Goal: Task Accomplishment & Management: Use online tool/utility

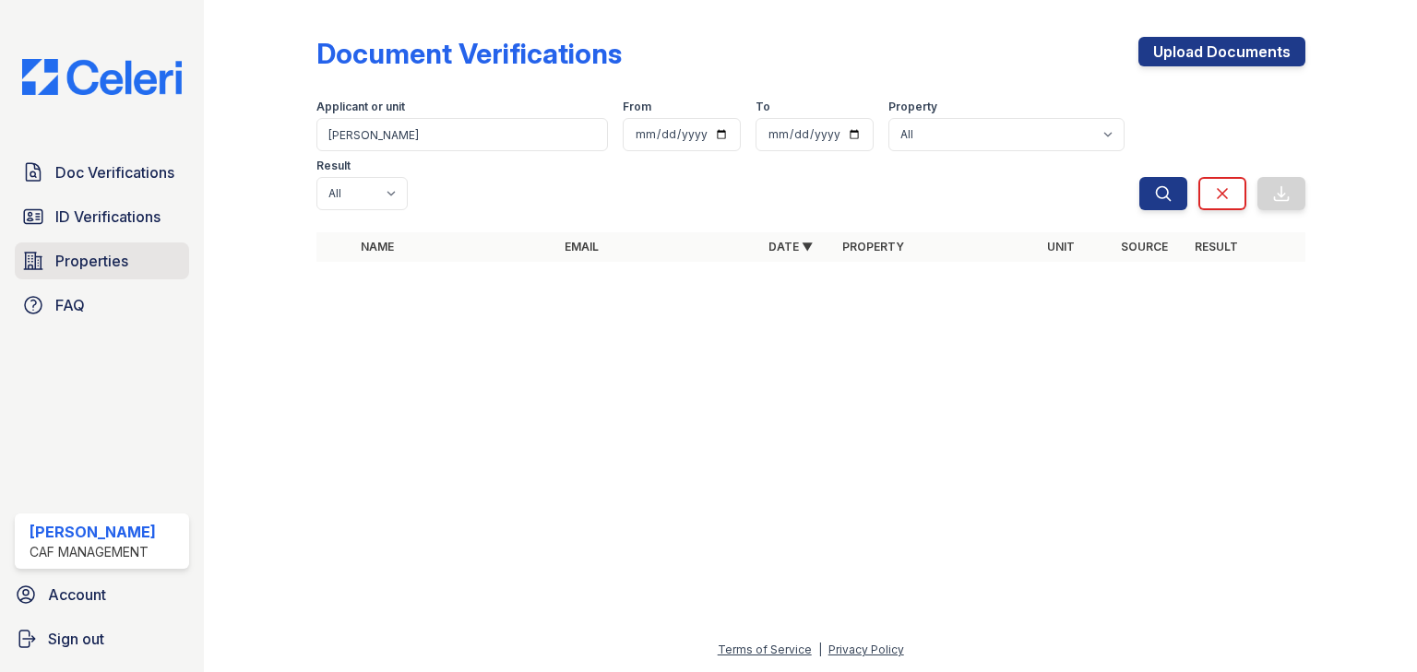
click at [113, 262] on span "Properties" at bounding box center [91, 261] width 73 height 22
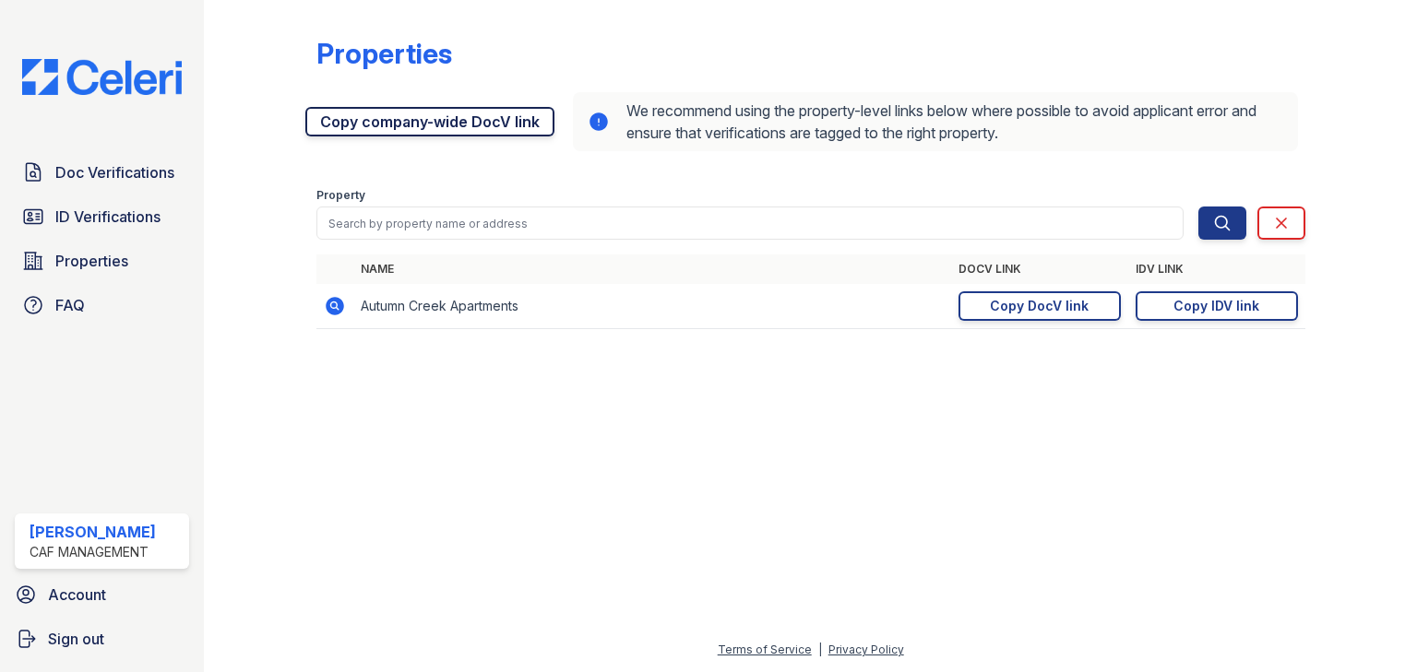
click at [365, 123] on link "Copy company-wide DocV link" at bounding box center [429, 122] width 249 height 30
click at [327, 306] on icon at bounding box center [335, 306] width 18 height 18
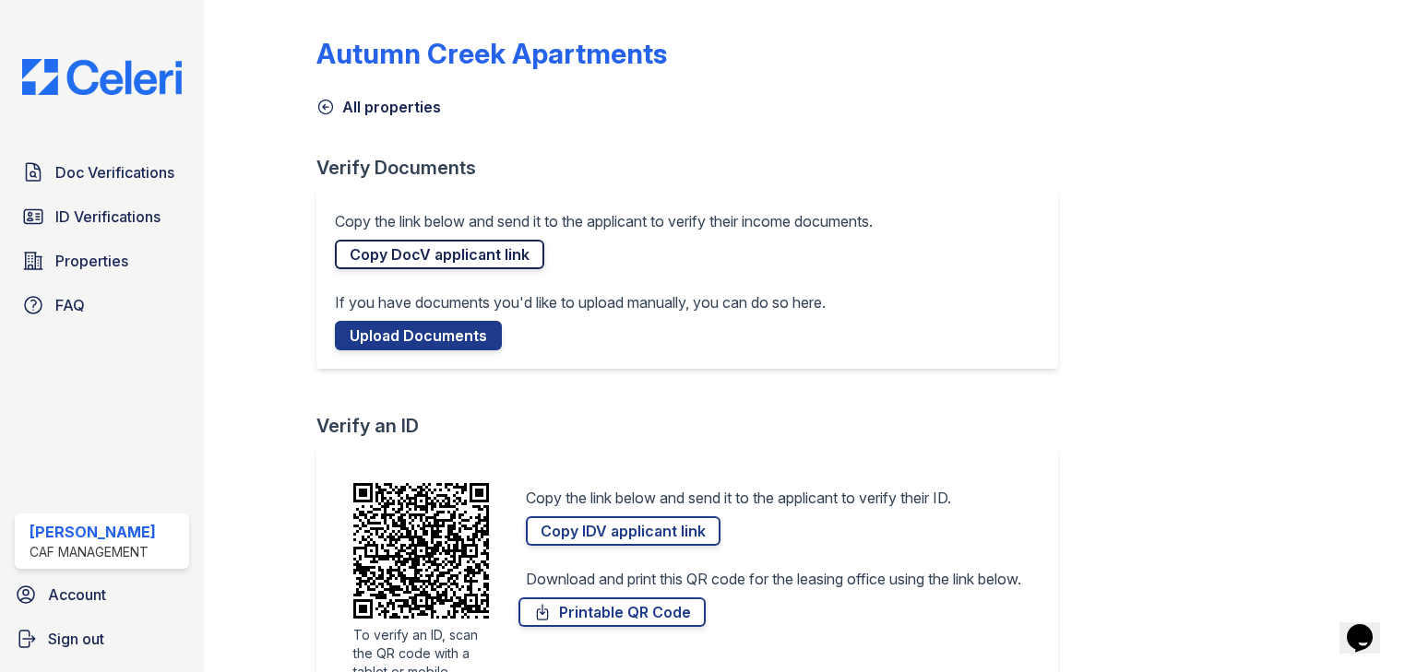
click at [464, 255] on link "Copy DocV applicant link" at bounding box center [439, 255] width 209 height 30
click at [608, 533] on link "Copy IDV applicant link" at bounding box center [623, 532] width 195 height 30
